Goal: Transaction & Acquisition: Purchase product/service

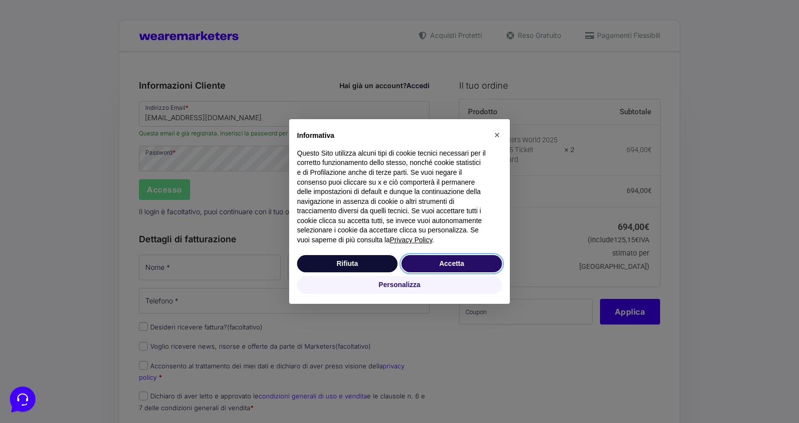
click at [445, 263] on button "Accetta" at bounding box center [452, 264] width 101 height 18
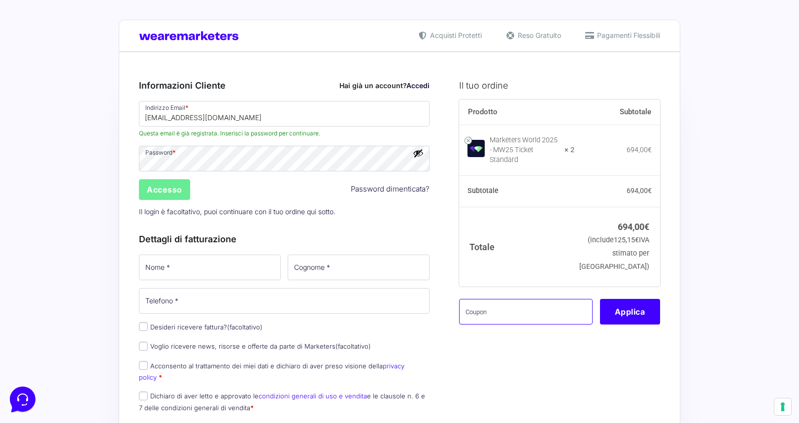
click at [530, 325] on input "text" at bounding box center [526, 312] width 134 height 26
click at [510, 313] on input "text" at bounding box center [526, 312] width 134 height 26
click at [477, 318] on input "text" at bounding box center [526, 312] width 134 height 26
paste input "mworld23NJL"
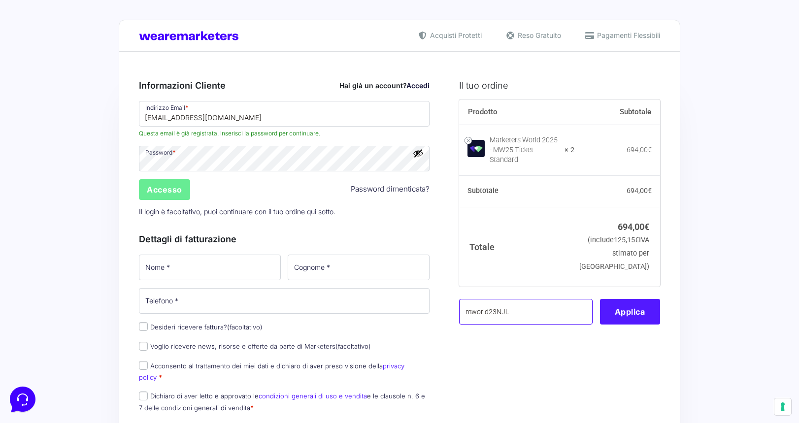
type input "mworld23NJL"
click at [640, 318] on button "Applica" at bounding box center [630, 312] width 60 height 26
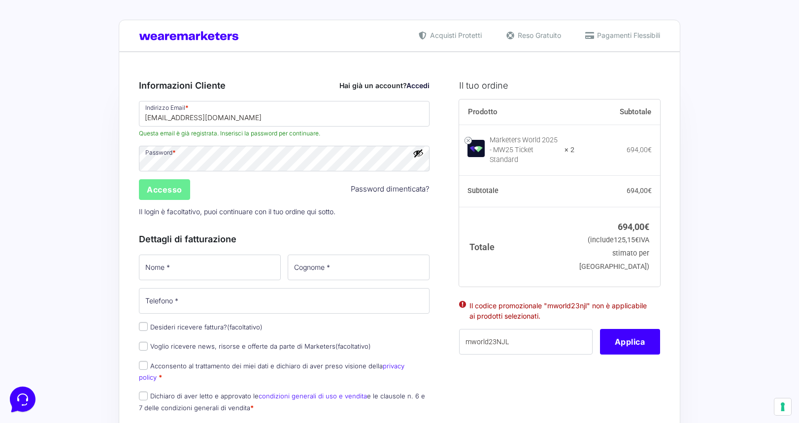
type button "Apply"
click at [513, 345] on input "mworld23NJL" at bounding box center [526, 342] width 134 height 26
paste input "MARKETERSPRO"
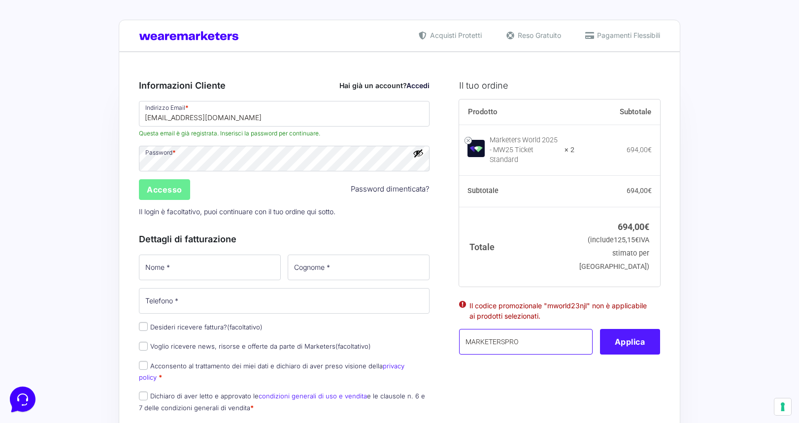
type input "MARKETERSPRO"
click at [617, 353] on button "Applica" at bounding box center [630, 342] width 60 height 26
